Goal: Task Accomplishment & Management: Complete application form

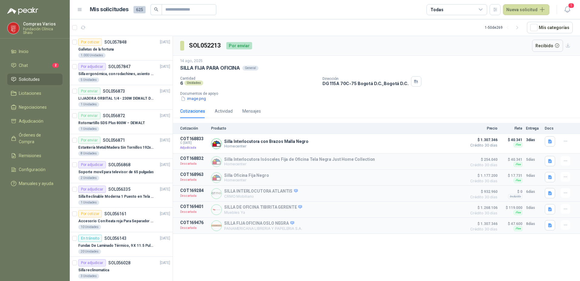
scroll to position [364, 0]
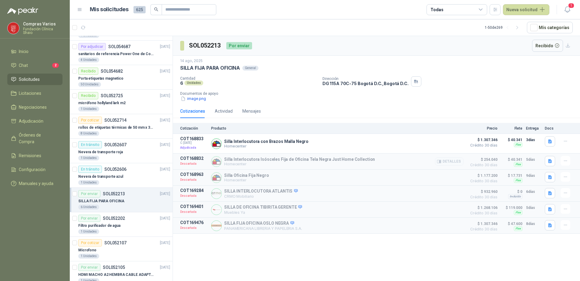
click at [247, 169] on article "COT168832 Descartada Silla Interlocutora Isósceles Fija de Oficina Tela Negra J…" at bounding box center [376, 162] width 407 height 16
drag, startPoint x: 179, startPoint y: 66, endPoint x: 240, endPoint y: 69, distance: 61.0
click at [240, 69] on div "[DATE] SILLA FIJA PARA OFICINA General Cantidad 6 Unidades Dirección DG 115A 70…" at bounding box center [376, 80] width 407 height 49
copy p "SILLA FIJA PARA OFICINA"
click at [512, 13] on button "Nueva solicitud" at bounding box center [526, 9] width 46 height 11
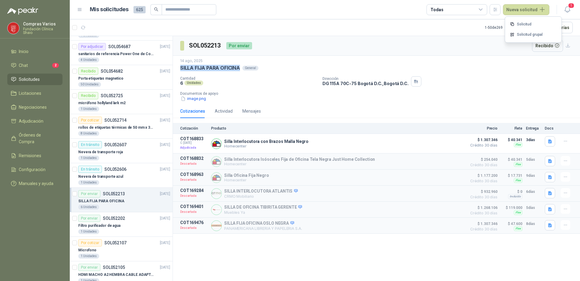
drag, startPoint x: 512, startPoint y: 13, endPoint x: 448, endPoint y: 96, distance: 104.9
click at [481, 82] on main "Mis solicitudes 625 Todas Nueva solicitud 1 1 - 50 de 269 Mís categorías Por co…" at bounding box center [325, 140] width 510 height 281
click at [226, 153] on article "COT168833 C: [DATE] Adjudicada Silla Interlocutora con Brazos Malla Negro Homec…" at bounding box center [376, 144] width 407 height 20
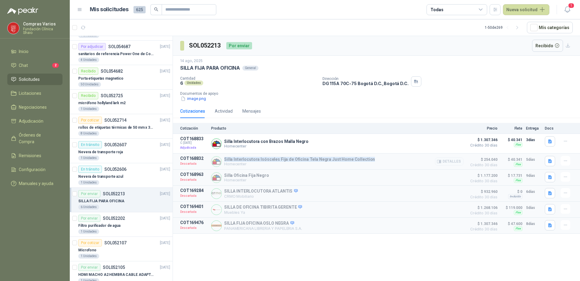
drag, startPoint x: 224, startPoint y: 158, endPoint x: 365, endPoint y: 157, distance: 141.0
click at [365, 157] on div "Silla Interlocutora Isósceles Fija de Oficina Tela Negra Just Home Collection H…" at bounding box center [337, 161] width 252 height 11
copy p "Silla Interlocutora Isósceles Fija de Oficina Tela Negra Just Home Collection"
click at [521, 10] on button "Nueva solicitud" at bounding box center [526, 9] width 46 height 11
click at [522, 26] on link "Solicitud" at bounding box center [533, 24] width 52 height 11
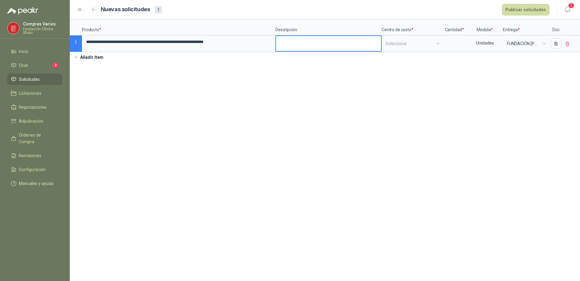
click at [321, 41] on textarea at bounding box center [328, 43] width 105 height 14
click at [402, 42] on input "search" at bounding box center [411, 43] width 53 height 15
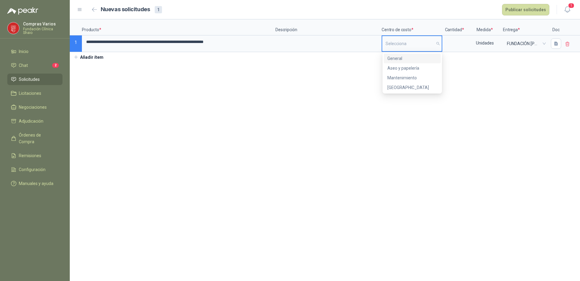
click at [402, 59] on div "General" at bounding box center [412, 58] width 50 height 7
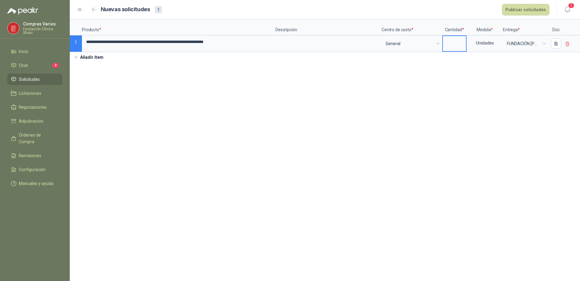
click at [450, 43] on input at bounding box center [454, 42] width 23 height 12
type input "*"
click at [522, 5] on button "Publicar solicitudes" at bounding box center [525, 10] width 47 height 12
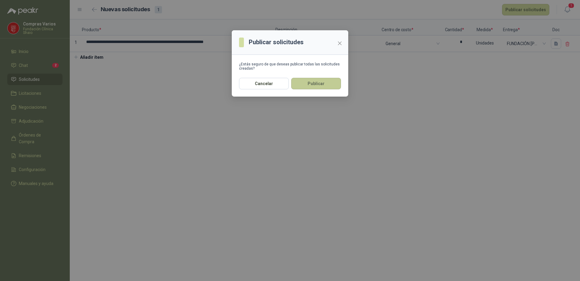
click at [324, 82] on button "Publicar" at bounding box center [316, 84] width 50 height 12
